Goal: Transaction & Acquisition: Purchase product/service

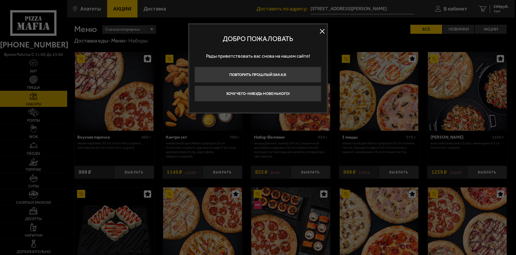
click at [320, 29] on button at bounding box center [322, 31] width 9 height 9
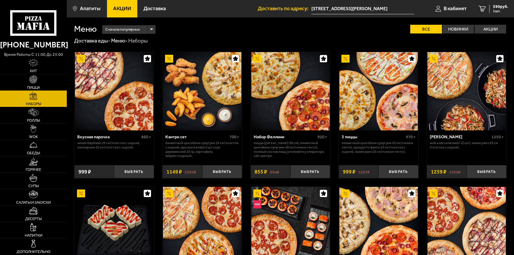
click at [44, 80] on link "Пицца" at bounding box center [33, 82] width 67 height 16
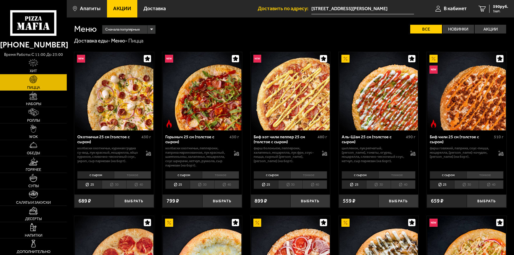
click at [114, 186] on li "30" at bounding box center [114, 185] width 24 height 9
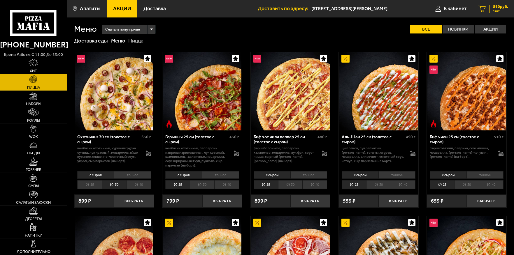
click at [504, 6] on span "590 руб." at bounding box center [500, 7] width 15 height 4
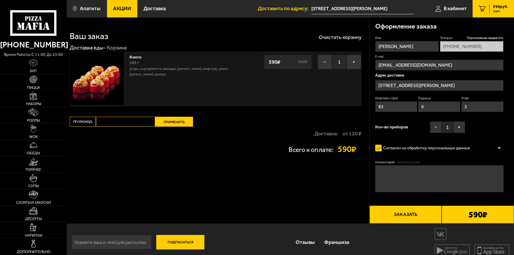
type input "[STREET_ADDRESS]"
click at [320, 60] on button "−" at bounding box center [325, 62] width 15 height 15
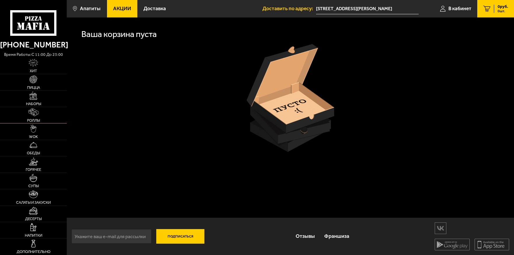
click at [19, 118] on link "Роллы" at bounding box center [33, 115] width 67 height 16
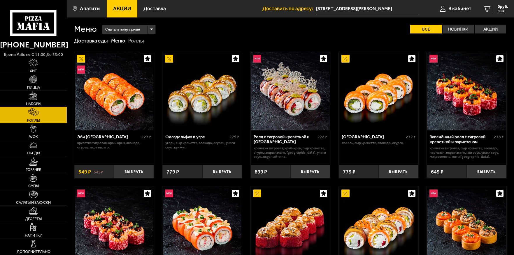
click at [36, 92] on link "Наборы" at bounding box center [33, 99] width 67 height 16
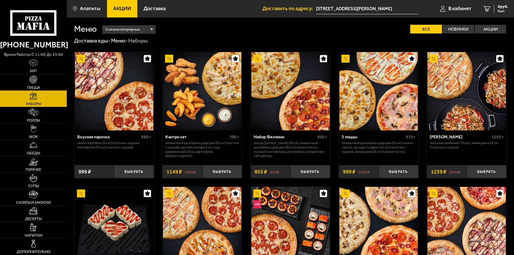
drag, startPoint x: 29, startPoint y: 79, endPoint x: 37, endPoint y: 91, distance: 14.2
click at [29, 79] on img at bounding box center [33, 80] width 8 height 8
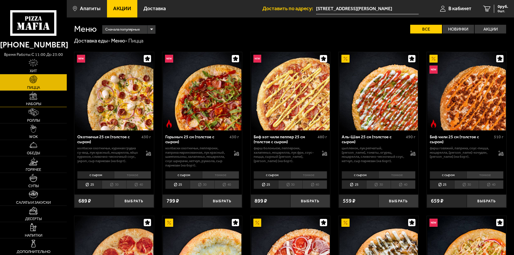
drag, startPoint x: 33, startPoint y: 64, endPoint x: 52, endPoint y: 97, distance: 37.8
click at [33, 64] on img at bounding box center [34, 63] width 10 height 8
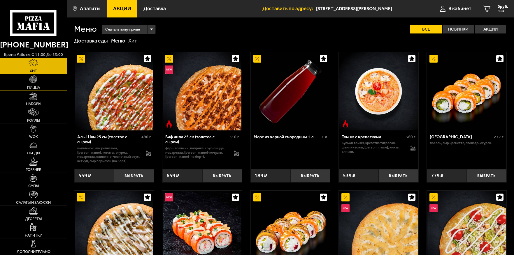
click at [36, 81] on img at bounding box center [33, 80] width 8 height 8
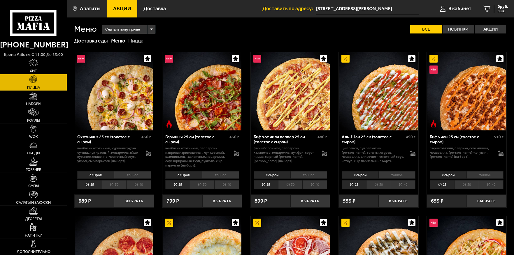
click at [114, 185] on li "30" at bounding box center [114, 185] width 24 height 9
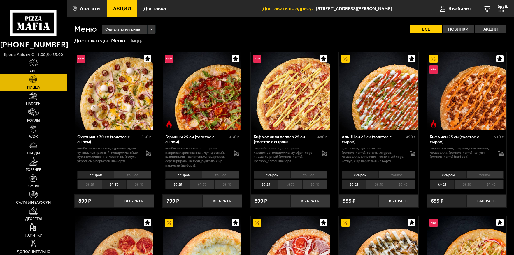
click at [97, 175] on li "с сыром" at bounding box center [95, 175] width 37 height 8
click at [132, 203] on button "Выбрать" at bounding box center [134, 201] width 40 height 13
click at [220, 177] on li "тонкое" at bounding box center [220, 175] width 37 height 8
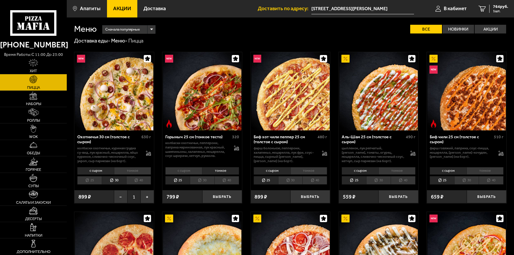
click at [216, 183] on ul "25 30 40" at bounding box center [202, 180] width 74 height 9
click at [205, 181] on li "30" at bounding box center [202, 180] width 24 height 9
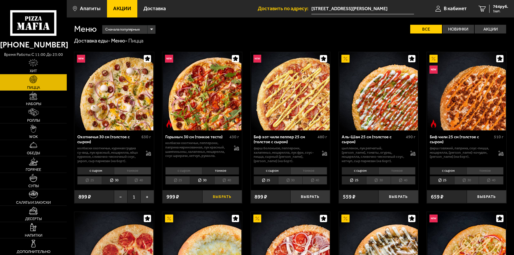
click at [219, 198] on button "Выбрать" at bounding box center [222, 196] width 40 height 13
click at [493, 10] on span "2 шт." at bounding box center [499, 10] width 17 height 3
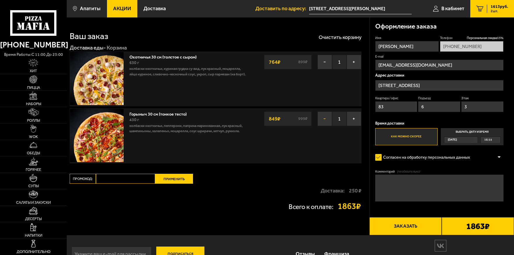
click at [325, 121] on button "−" at bounding box center [325, 119] width 15 height 15
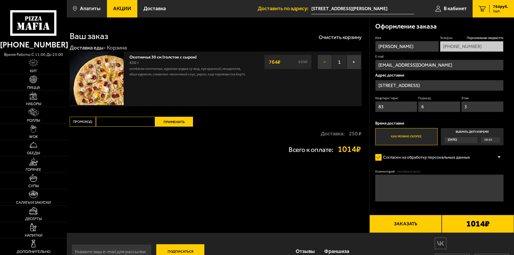
click at [324, 61] on button "−" at bounding box center [325, 62] width 15 height 15
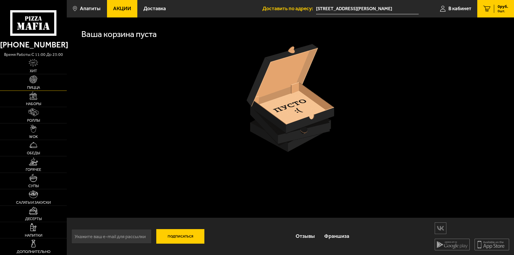
click at [38, 78] on link "Пицца" at bounding box center [33, 82] width 67 height 16
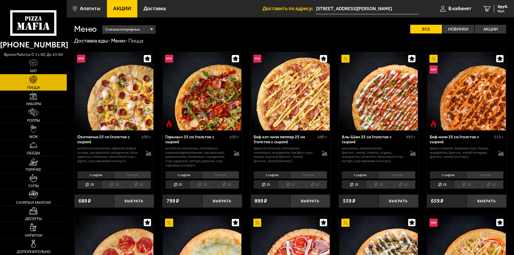
click at [132, 176] on li "тонкое" at bounding box center [132, 175] width 37 height 8
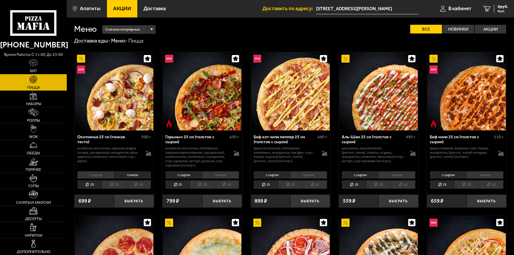
click at [217, 176] on li "тонкое" at bounding box center [220, 175] width 37 height 8
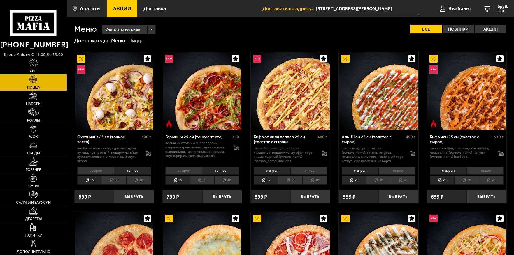
click at [305, 172] on li "тонкое" at bounding box center [308, 171] width 37 height 8
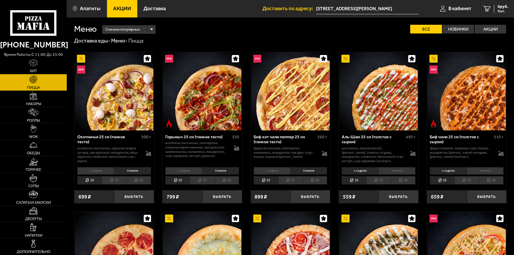
click at [267, 171] on li "с сыром" at bounding box center [272, 171] width 37 height 8
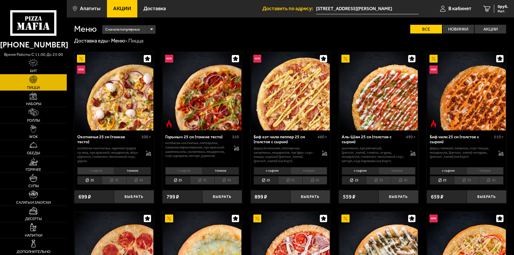
click at [179, 171] on li "с сыром" at bounding box center [183, 171] width 37 height 8
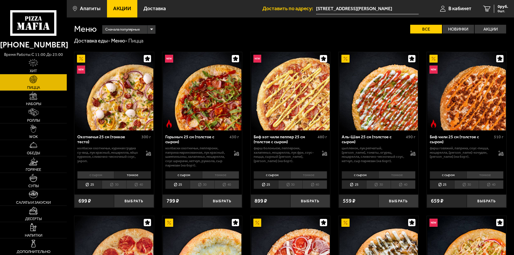
click at [104, 176] on li "с сыром" at bounding box center [95, 175] width 37 height 8
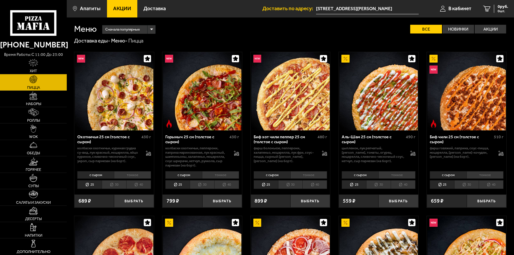
click at [122, 177] on li "тонкое" at bounding box center [132, 175] width 37 height 8
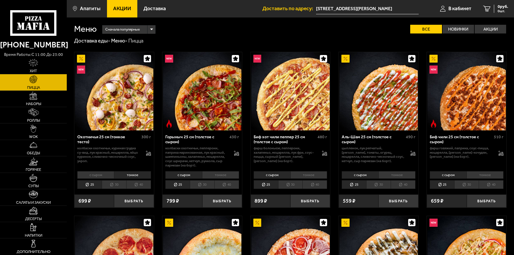
click at [117, 183] on li "30" at bounding box center [114, 185] width 24 height 9
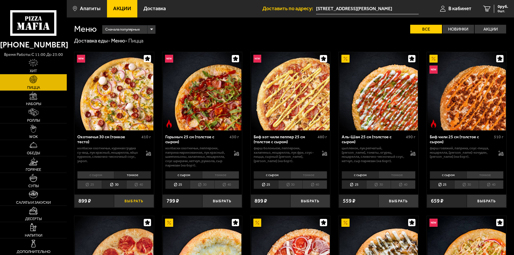
click at [131, 200] on button "Выбрать" at bounding box center [134, 201] width 40 height 13
click at [211, 177] on li "тонкое" at bounding box center [220, 175] width 37 height 8
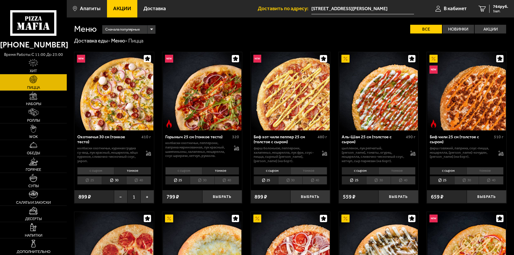
click at [200, 181] on li "30" at bounding box center [202, 180] width 24 height 9
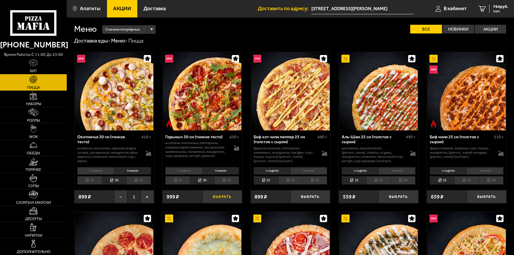
click at [225, 195] on button "Выбрать" at bounding box center [222, 196] width 40 height 13
click at [311, 168] on li "тонкое" at bounding box center [308, 171] width 37 height 8
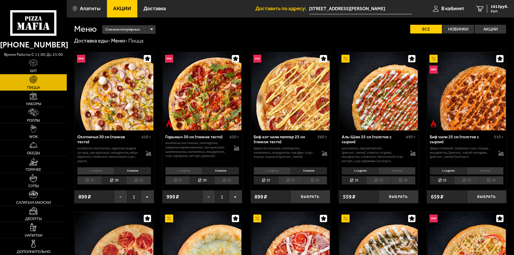
click at [295, 178] on li "30" at bounding box center [290, 180] width 24 height 9
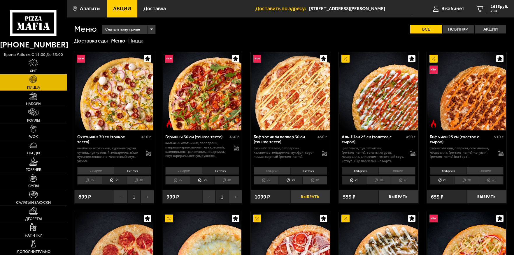
click at [311, 197] on button "Выбрать" at bounding box center [310, 196] width 40 height 13
drag, startPoint x: 499, startPoint y: 6, endPoint x: 493, endPoint y: 11, distance: 7.2
click at [498, 7] on span "2547 руб." at bounding box center [499, 7] width 17 height 4
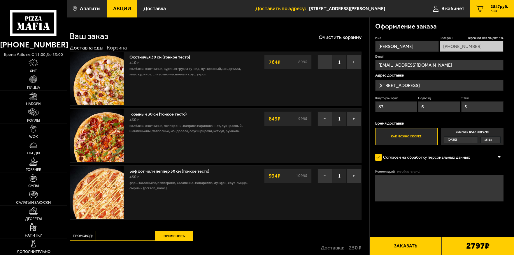
click at [472, 85] on input "[STREET_ADDRESS]" at bounding box center [439, 85] width 129 height 11
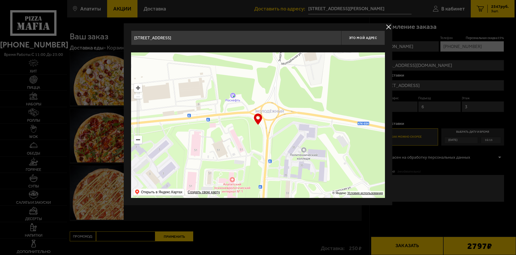
drag, startPoint x: 285, startPoint y: 143, endPoint x: 260, endPoint y: 114, distance: 37.9
click at [260, 114] on div "… © Яндекс Условия использования Открыть в Яндекс.Картах Создать свою карту" at bounding box center [258, 125] width 254 height 146
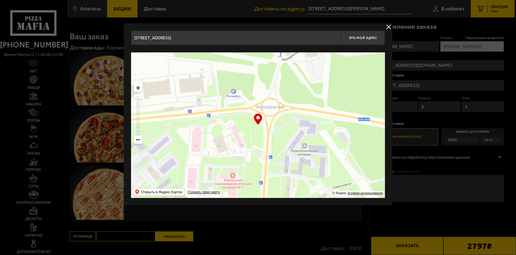
drag, startPoint x: 286, startPoint y: 150, endPoint x: 280, endPoint y: 106, distance: 45.4
click at [280, 106] on ymaps at bounding box center [258, 125] width 254 height 146
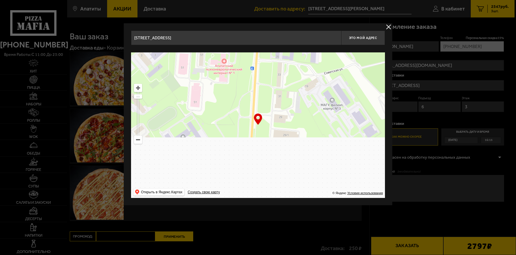
drag, startPoint x: 285, startPoint y: 132, endPoint x: 281, endPoint y: 76, distance: 56.4
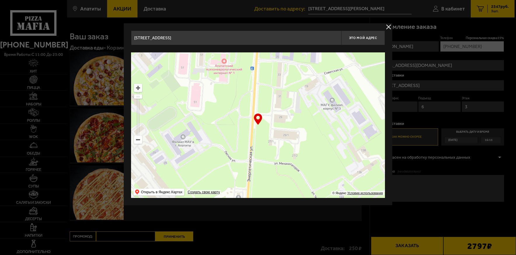
click at [283, 67] on ymaps at bounding box center [258, 125] width 254 height 146
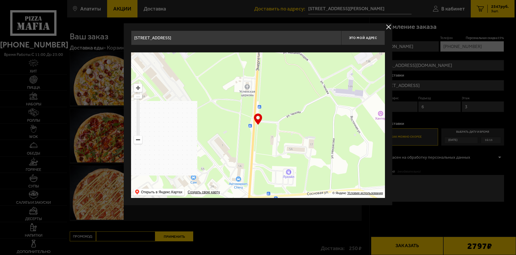
drag, startPoint x: 282, startPoint y: 89, endPoint x: 285, endPoint y: 71, distance: 17.6
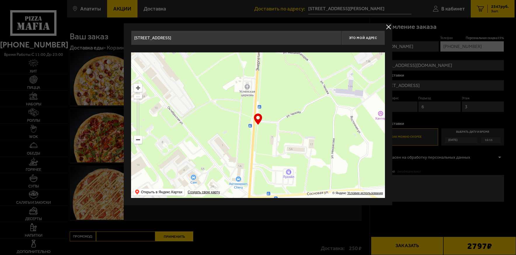
click at [285, 71] on ymaps at bounding box center [258, 125] width 254 height 146
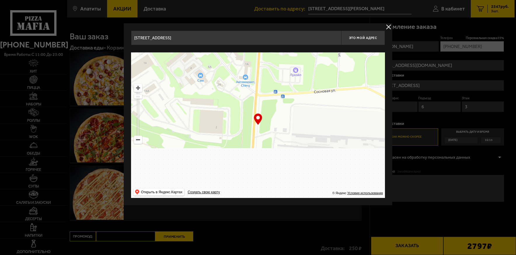
type input "[STREET_ADDRESS]"
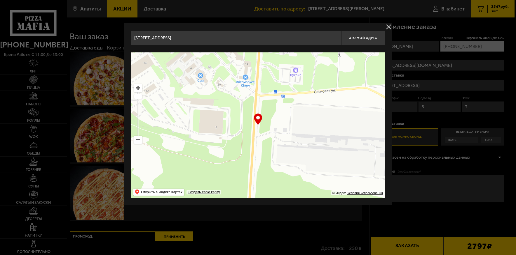
type input "[STREET_ADDRESS]"
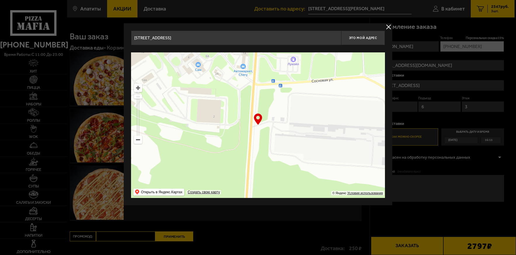
drag, startPoint x: 268, startPoint y: 143, endPoint x: 254, endPoint y: 76, distance: 68.6
click at [254, 76] on ymaps at bounding box center [258, 125] width 254 height 146
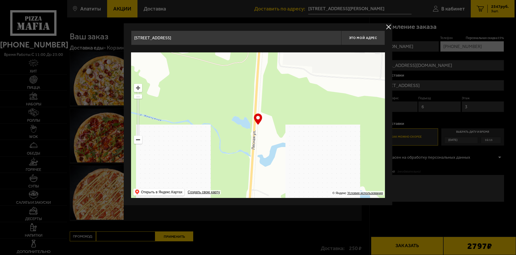
drag, startPoint x: 273, startPoint y: 144, endPoint x: 281, endPoint y: 55, distance: 89.6
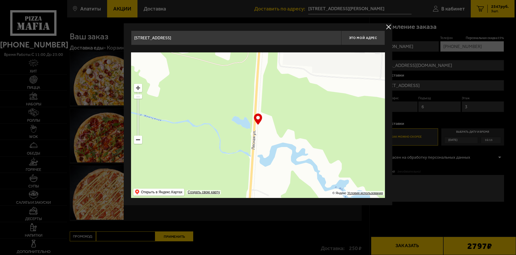
click at [282, 54] on ymaps at bounding box center [258, 125] width 254 height 146
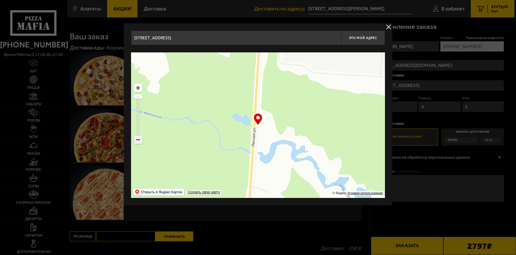
click at [138, 139] on ymaps at bounding box center [138, 140] width 8 height 8
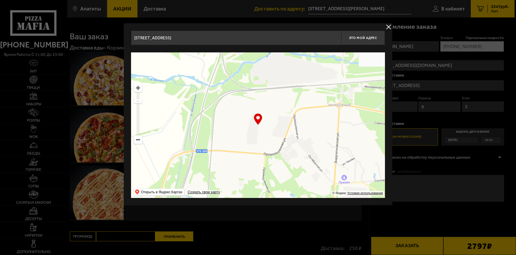
drag, startPoint x: 209, startPoint y: 113, endPoint x: 284, endPoint y: 204, distance: 118.3
click at [284, 204] on div "[STREET_ADDRESS] Это мой адрес Найдите адрес перетащив карту … © Яндекс Условия…" at bounding box center [258, 114] width 268 height 182
type input "[STREET_ADDRESS]"
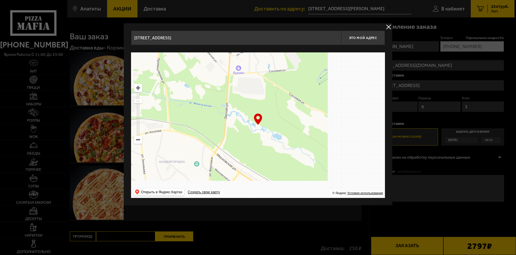
drag, startPoint x: 292, startPoint y: 142, endPoint x: 211, endPoint y: 64, distance: 113.0
click at [211, 64] on ymaps at bounding box center [258, 125] width 254 height 146
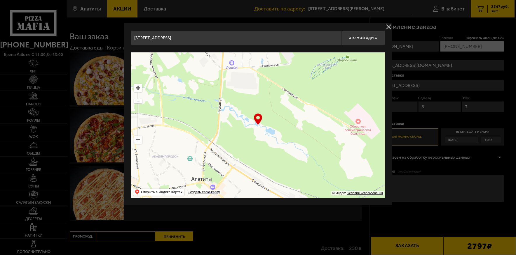
drag, startPoint x: 285, startPoint y: 149, endPoint x: 247, endPoint y: 116, distance: 50.9
click at [247, 116] on ymaps at bounding box center [258, 125] width 254 height 146
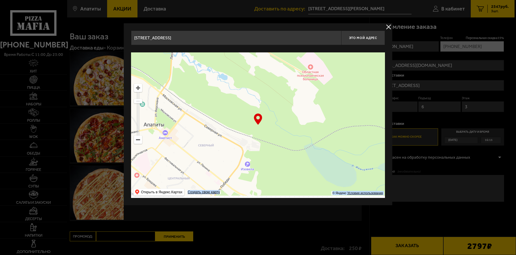
drag, startPoint x: 267, startPoint y: 114, endPoint x: 310, endPoint y: 122, distance: 43.5
click at [339, 120] on div "… © Яндекс Условия использования Открыть в Яндекс.Картах Создать свою карту" at bounding box center [258, 125] width 254 height 146
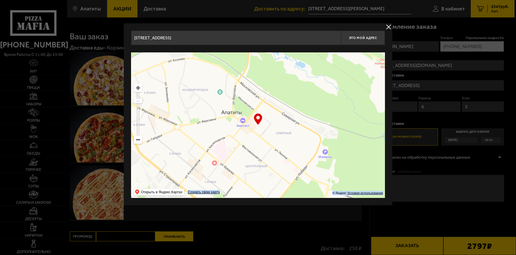
drag, startPoint x: 255, startPoint y: 128, endPoint x: 331, endPoint y: 111, distance: 78.5
click at [331, 111] on ymaps at bounding box center [258, 125] width 254 height 146
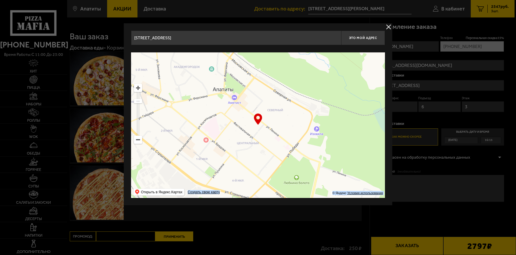
type input "[STREET_ADDRESS]"
click at [354, 34] on button "Это мой адрес" at bounding box center [363, 38] width 44 height 15
type input "[STREET_ADDRESS]"
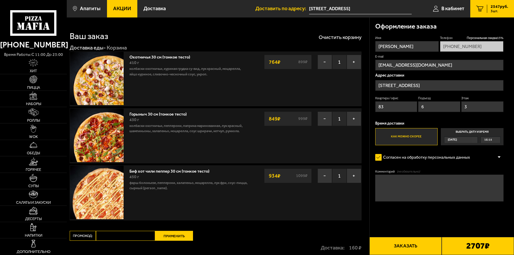
click at [413, 242] on button "Заказать" at bounding box center [405, 246] width 72 height 18
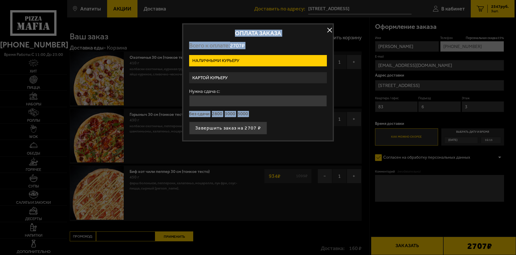
drag, startPoint x: 202, startPoint y: 115, endPoint x: 205, endPoint y: 118, distance: 5.0
click at [202, 115] on button "без сдачи" at bounding box center [199, 114] width 20 height 6
type input "0"
click at [216, 129] on button "Завершить заказ на 2707 ₽" at bounding box center [228, 128] width 78 height 13
